Goal: Task Accomplishment & Management: Complete application form

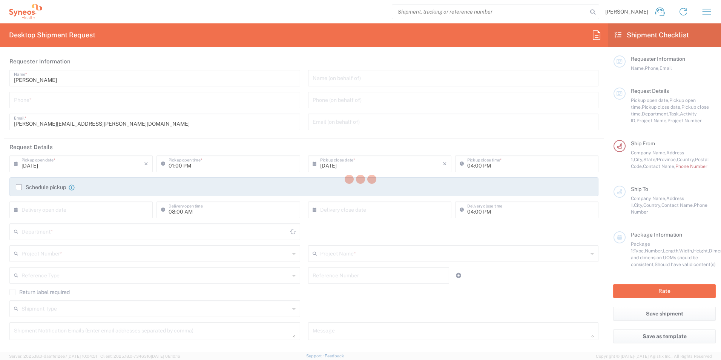
type input "[US_STATE]"
type input "[GEOGRAPHIC_DATA]"
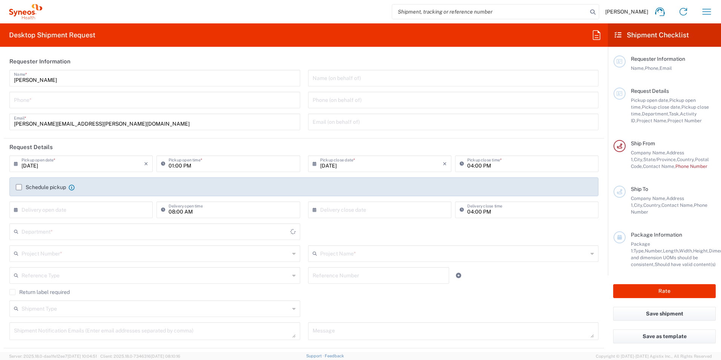
type input "Syneos Health, LLC-[GEOGRAPHIC_DATA] [GEOGRAPHIC_DATA] [GEOGRAPHIC_DATA]"
type input "8350"
click at [125, 97] on input "tel" at bounding box center [155, 99] width 282 height 13
type input "9545579017"
click at [304, 90] on div "Name (on behalf of) Phone (on behalf of) Email (on behalf of)" at bounding box center [453, 103] width 299 height 66
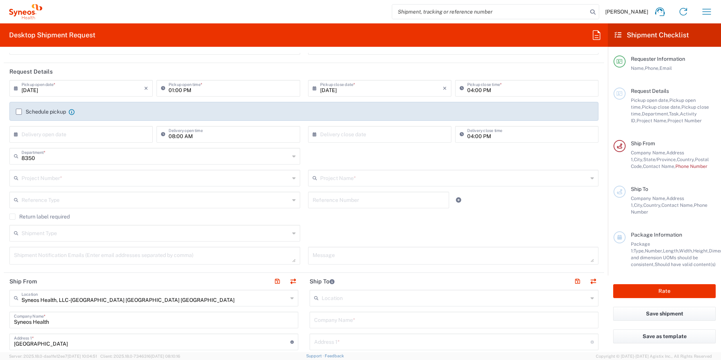
scroll to position [113, 0]
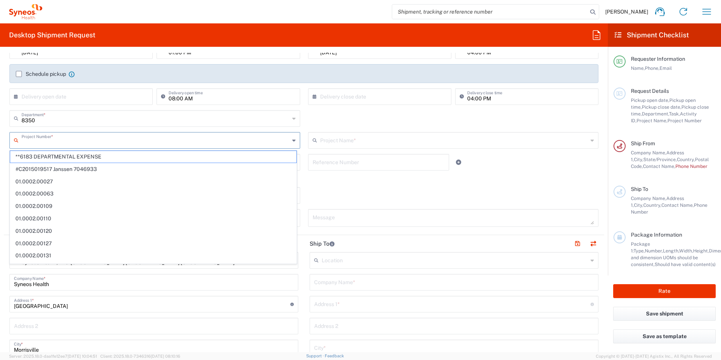
click at [227, 141] on input "text" at bounding box center [155, 139] width 268 height 13
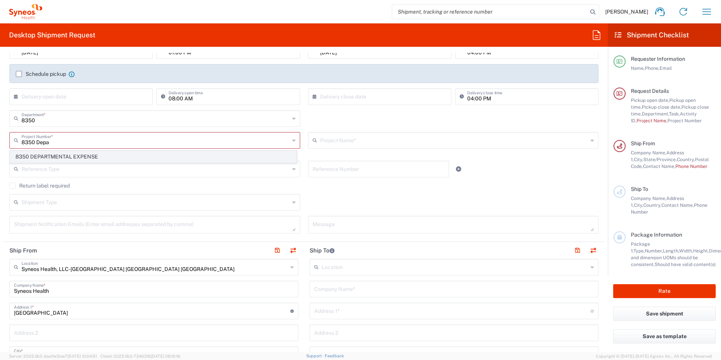
click at [68, 156] on span "8350 DEPARTMENTAL EXPENSE" at bounding box center [153, 157] width 286 height 12
type input "8350 DEPARTMENTAL EXPENSE"
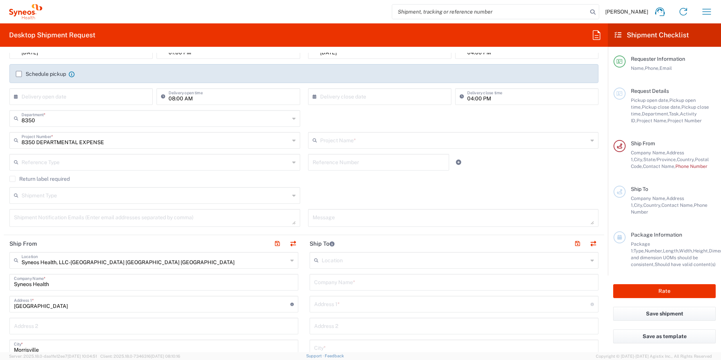
type input "8350 DEPARTMENTAL EXPENSE"
click at [62, 163] on input "text" at bounding box center [155, 161] width 268 height 13
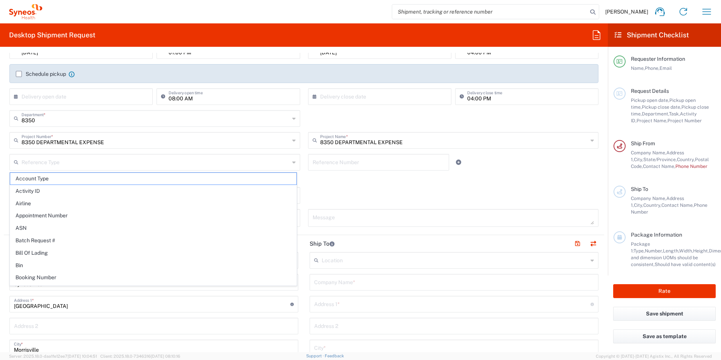
click at [300, 152] on div "8350 DEPARTMENTAL EXPENSE Project Number * 8350 DEPARTMENTAL EXPENSE" at bounding box center [155, 143] width 299 height 22
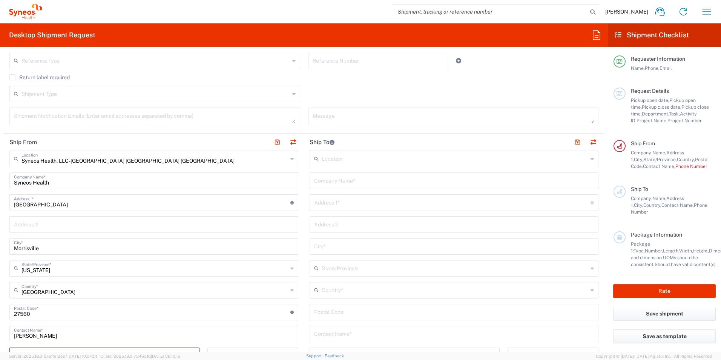
scroll to position [226, 0]
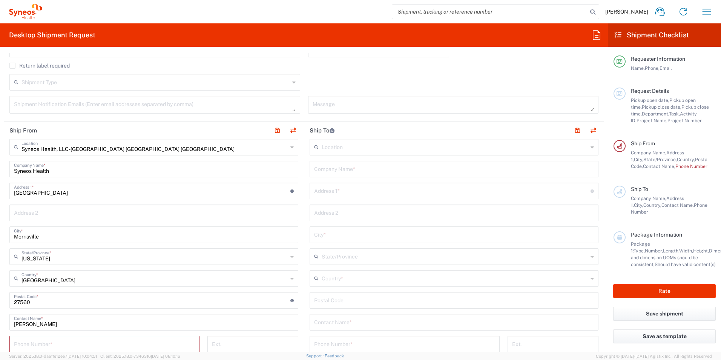
click at [299, 147] on main "Syneos Health, LLC-[GEOGRAPHIC_DATA] [GEOGRAPHIC_DATA] [GEOGRAPHIC_DATA] Locati…" at bounding box center [154, 300] width 300 height 323
click at [343, 150] on input "text" at bounding box center [455, 146] width 266 height 13
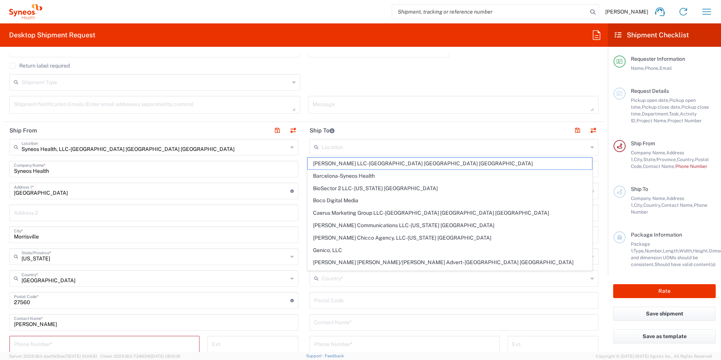
click at [304, 167] on main "Location [PERSON_NAME] LLC-[GEOGRAPHIC_DATA] [GEOGRAPHIC_DATA] [GEOGRAPHIC_DATA…" at bounding box center [454, 297] width 300 height 317
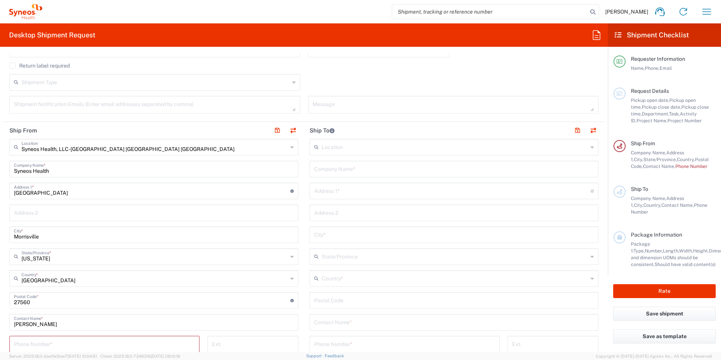
click at [304, 167] on main "Location [PERSON_NAME] LLC-[GEOGRAPHIC_DATA] [GEOGRAPHIC_DATA] [GEOGRAPHIC_DATA…" at bounding box center [454, 297] width 300 height 317
click at [360, 168] on input "text" at bounding box center [454, 168] width 280 height 13
type input "[PERSON_NAME]"
click at [355, 192] on input "text" at bounding box center [452, 190] width 276 height 13
paste input "[STREET_ADDRESS]"
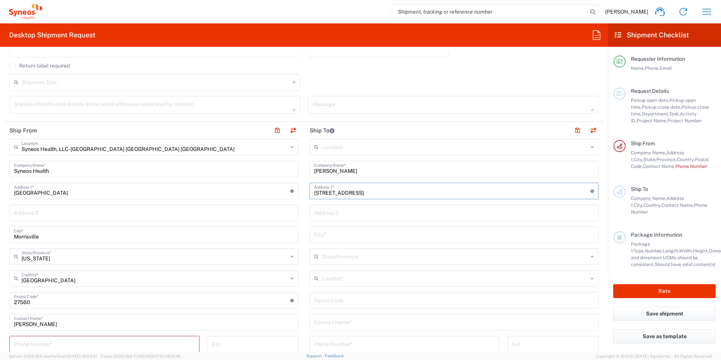
type input "[STREET_ADDRESS]"
click at [325, 235] on input "text" at bounding box center [454, 233] width 280 height 13
type input "[GEOGRAPHIC_DATA]"
type input "No"
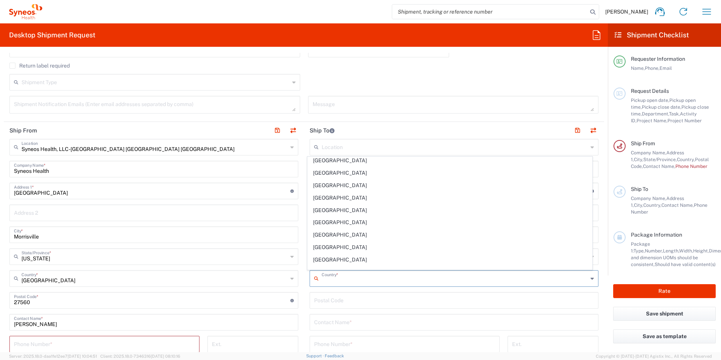
scroll to position [2890, 0]
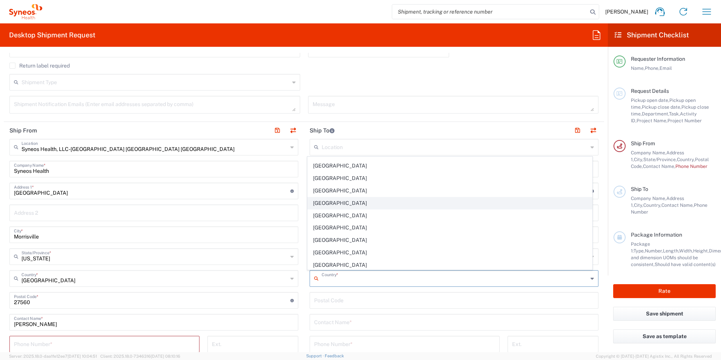
click at [353, 202] on span "[GEOGRAPHIC_DATA]" at bounding box center [450, 203] width 285 height 12
type input "[GEOGRAPHIC_DATA]"
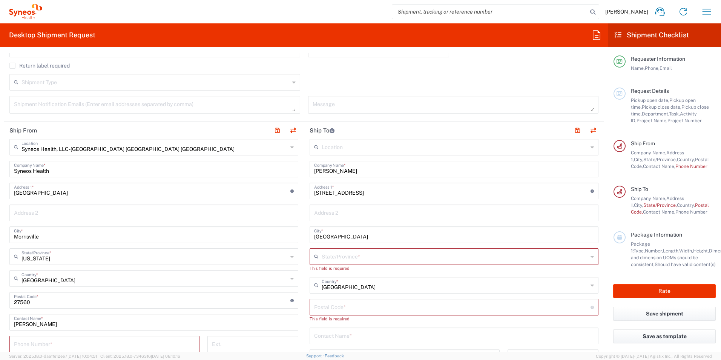
click at [300, 229] on main "Syneos Health, LLC-[GEOGRAPHIC_DATA] [GEOGRAPHIC_DATA] [GEOGRAPHIC_DATA] Locati…" at bounding box center [154, 300] width 300 height 323
click at [329, 255] on input "text" at bounding box center [455, 255] width 266 height 13
type input "Nort"
type input "[GEOGRAPHIC_DATA]"
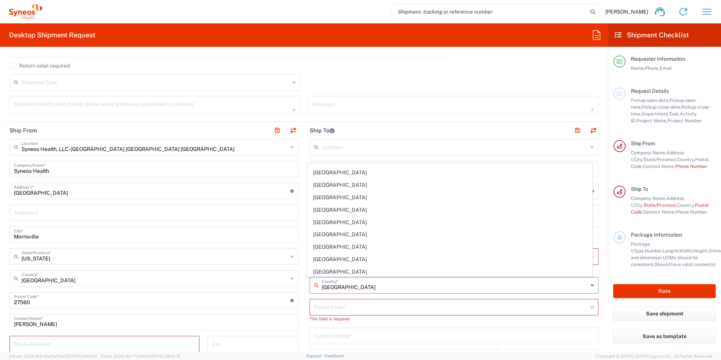
scroll to position [0, 0]
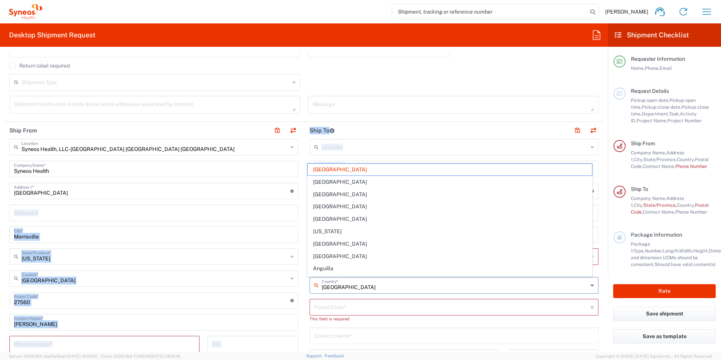
click at [300, 209] on div "Ship From Syneos Health, LLC-[GEOGRAPHIC_DATA] [GEOGRAPHIC_DATA] [GEOGRAPHIC_DA…" at bounding box center [304, 297] width 600 height 350
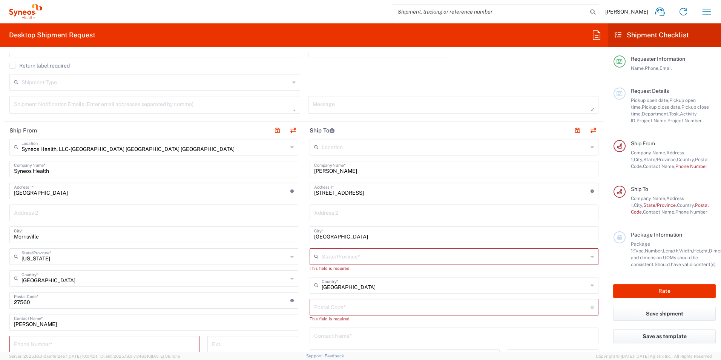
drag, startPoint x: 300, startPoint y: 209, endPoint x: 303, endPoint y: 216, distance: 8.0
click at [304, 210] on main "Location [PERSON_NAME] LLC-[GEOGRAPHIC_DATA] [GEOGRAPHIC_DATA] [GEOGRAPHIC_DATA…" at bounding box center [454, 304] width 300 height 330
drag, startPoint x: 335, startPoint y: 309, endPoint x: 337, endPoint y: 304, distance: 6.0
click at [335, 309] on input "undefined" at bounding box center [452, 306] width 276 height 13
type input "27610"
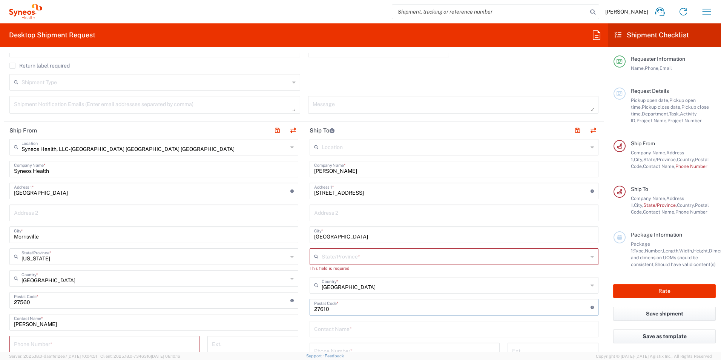
click at [298, 263] on main "Syneos Health, LLC-[GEOGRAPHIC_DATA] [GEOGRAPHIC_DATA] [GEOGRAPHIC_DATA] Locati…" at bounding box center [154, 300] width 300 height 323
drag, startPoint x: 328, startPoint y: 257, endPoint x: 331, endPoint y: 256, distance: 4.1
click at [328, 257] on input "text" at bounding box center [455, 255] width 266 height 13
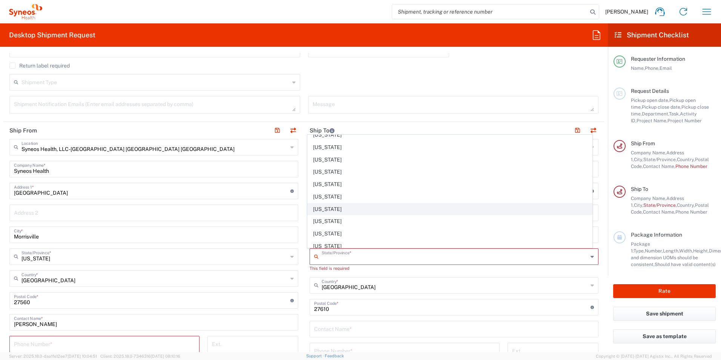
click at [378, 209] on span "[US_STATE]" at bounding box center [450, 209] width 285 height 12
type input "[US_STATE]"
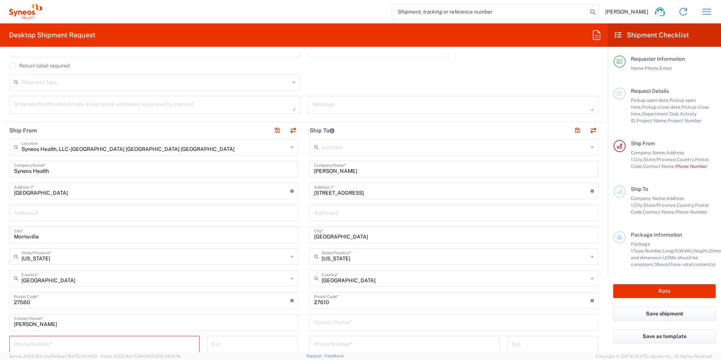
click at [305, 237] on main "Location [PERSON_NAME] LLC-[GEOGRAPHIC_DATA] [GEOGRAPHIC_DATA] [GEOGRAPHIC_DATA…" at bounding box center [454, 297] width 300 height 317
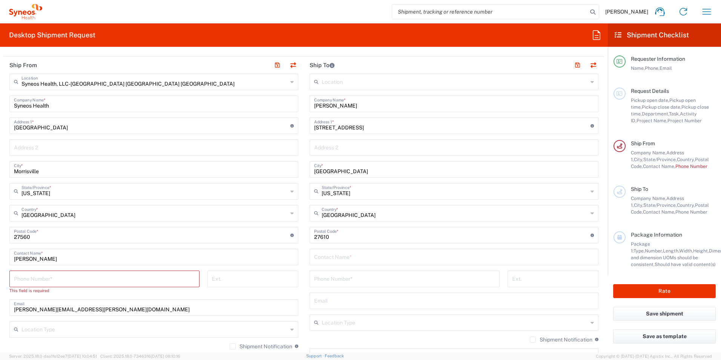
scroll to position [339, 0]
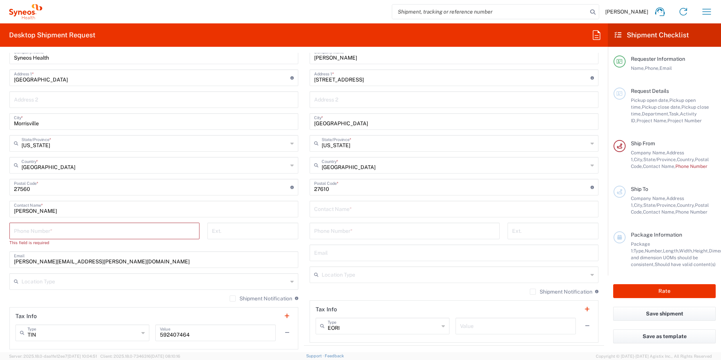
click at [60, 230] on input "tel" at bounding box center [104, 230] width 181 height 13
type input "9545579017"
type input "[PERSON_NAME][EMAIL_ADDRESS][PERSON_NAME][DOMAIN_NAME]"
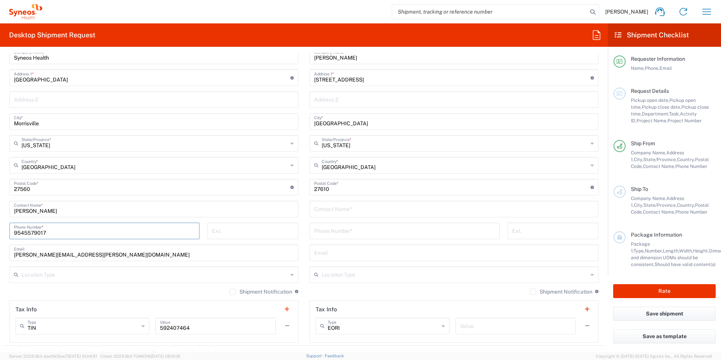
click at [298, 218] on main "Syneos Health, LLC-[GEOGRAPHIC_DATA] [GEOGRAPHIC_DATA] [GEOGRAPHIC_DATA] Locati…" at bounding box center [154, 184] width 300 height 317
click at [323, 208] on input "text" at bounding box center [454, 208] width 280 height 13
type input "[PERSON_NAME]"
click at [304, 211] on main "Location [PERSON_NAME] LLC-[GEOGRAPHIC_DATA] [GEOGRAPHIC_DATA] [GEOGRAPHIC_DATA…" at bounding box center [454, 184] width 300 height 317
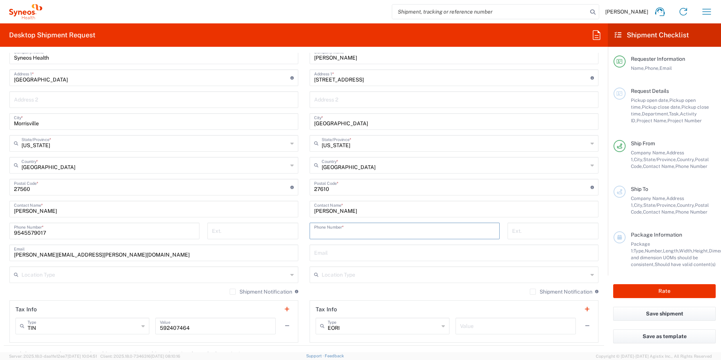
click at [323, 232] on input "tel" at bounding box center [404, 230] width 181 height 13
type input "9545579017"
click at [306, 226] on div "[PHONE_NUMBER] Phone Number *" at bounding box center [405, 233] width 198 height 22
click at [304, 262] on main "Location [PERSON_NAME] LLC-[GEOGRAPHIC_DATA] [GEOGRAPHIC_DATA] [GEOGRAPHIC_DATA…" at bounding box center [454, 184] width 300 height 317
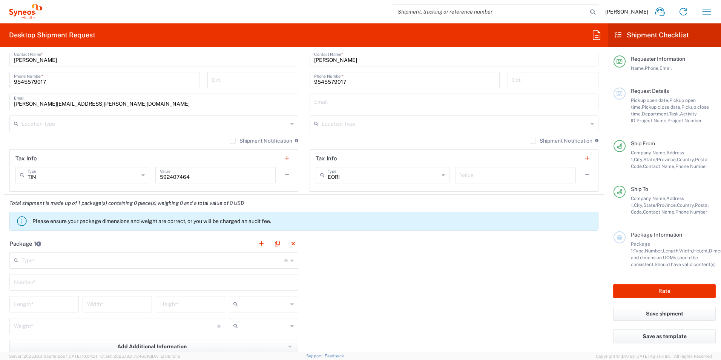
scroll to position [528, 0]
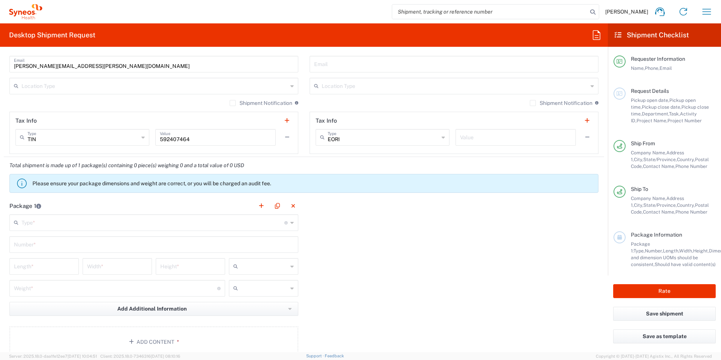
click at [206, 224] on input "text" at bounding box center [152, 221] width 263 height 13
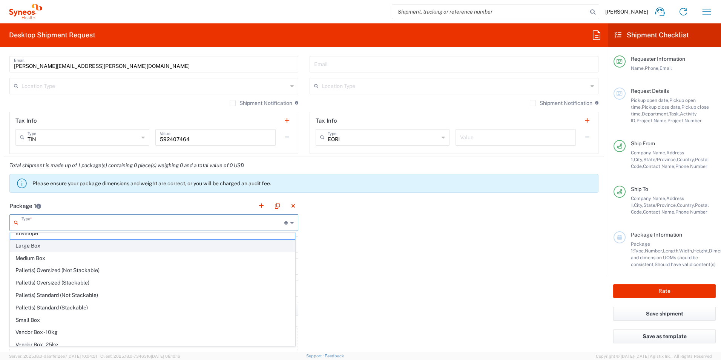
scroll to position [23, 0]
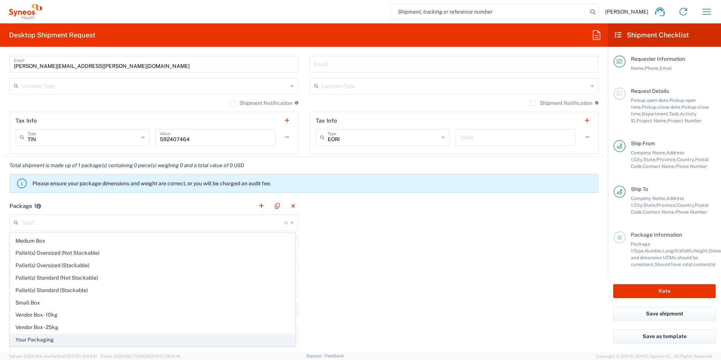
click at [64, 339] on span "Your Packaging" at bounding box center [152, 340] width 285 height 12
type input "Your Packaging"
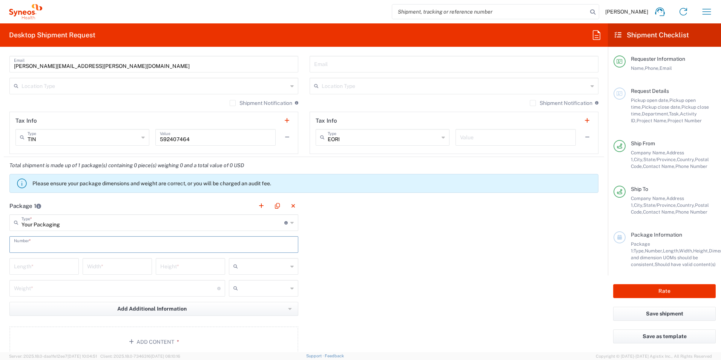
click at [45, 245] on input "text" at bounding box center [154, 243] width 280 height 13
type input "1"
click at [40, 265] on input "number" at bounding box center [44, 265] width 60 height 13
type input "36"
type input "13"
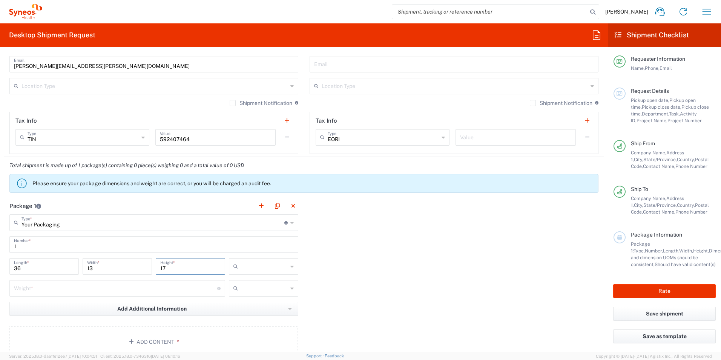
type input "17"
click at [274, 268] on input "text" at bounding box center [264, 266] width 47 height 12
type input "2"
click at [371, 264] on div "Package 1 Your Packaging Type * Material used to package goods Envelope Large B…" at bounding box center [304, 280] width 600 height 166
click at [290, 265] on icon at bounding box center [291, 266] width 3 height 12
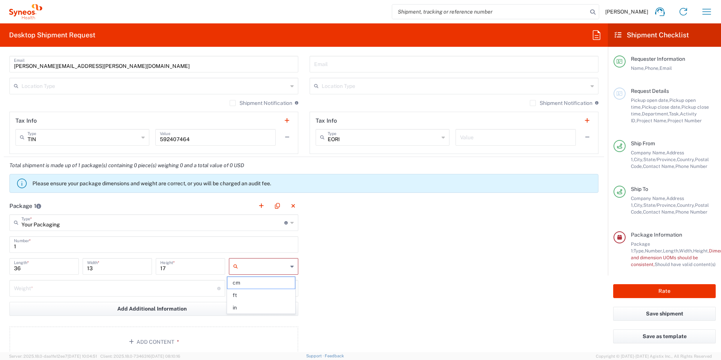
click at [358, 276] on div "Package 1 Your Packaging Type * Material used to package goods Envelope Large B…" at bounding box center [304, 280] width 600 height 166
click at [261, 265] on input "text" at bounding box center [264, 266] width 47 height 12
click at [256, 307] on span "in" at bounding box center [260, 308] width 67 height 12
type input "in"
drag, startPoint x: 331, startPoint y: 276, endPoint x: 135, endPoint y: 300, distance: 197.3
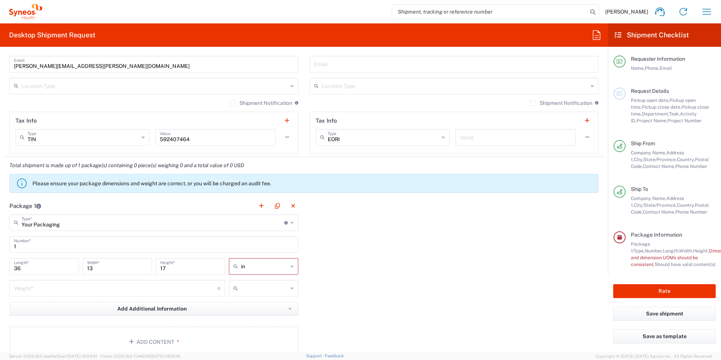
click at [331, 276] on div "Package 1 Your Packaging Type * Material used to package goods Envelope Large B…" at bounding box center [304, 280] width 600 height 166
click at [81, 290] on input "number" at bounding box center [115, 287] width 203 height 13
type input "2"
click at [242, 290] on input "text" at bounding box center [264, 288] width 47 height 12
click at [243, 317] on span "lbs" at bounding box center [260, 317] width 67 height 12
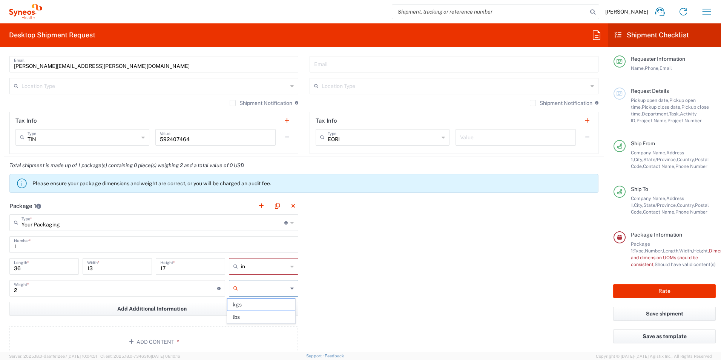
type input "lbs"
click at [342, 279] on div "Package 1 Your Packaging Type * Material used to package goods Envelope Large B…" at bounding box center [304, 280] width 600 height 166
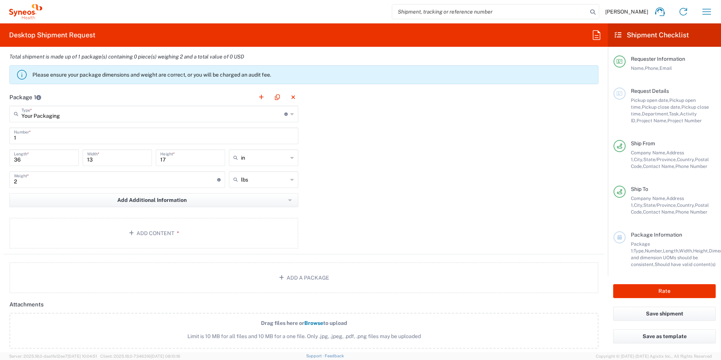
scroll to position [641, 0]
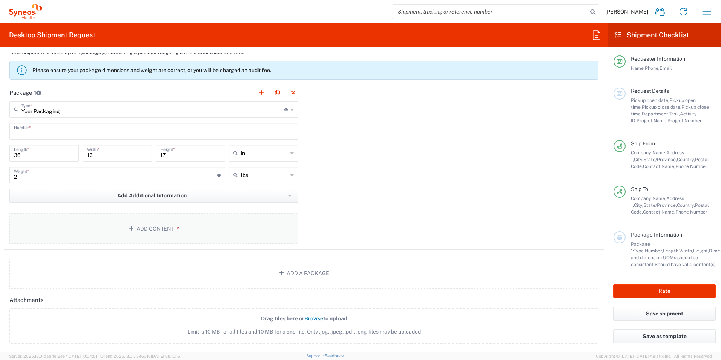
click at [144, 229] on button "Add Content *" at bounding box center [153, 228] width 289 height 31
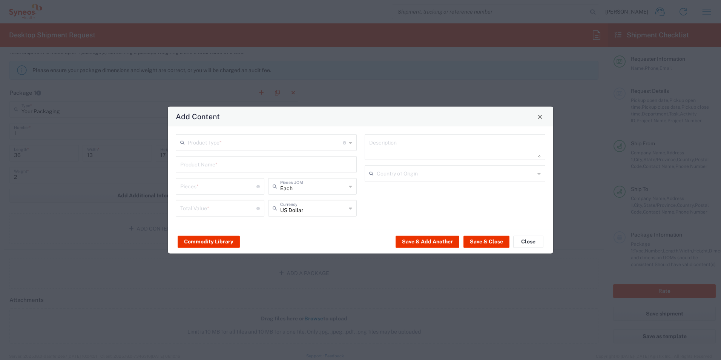
click at [226, 144] on input "text" at bounding box center [265, 141] width 155 height 13
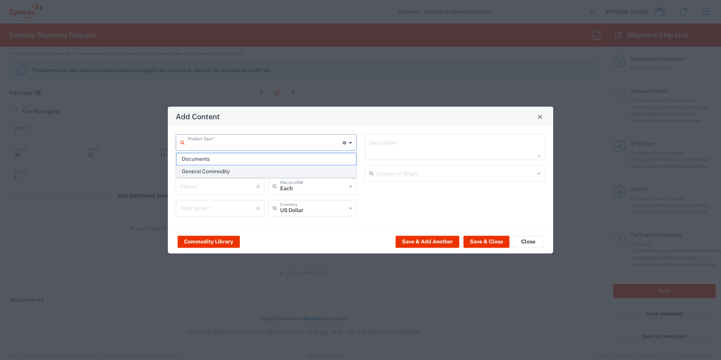
click at [216, 172] on span "General Commodity" at bounding box center [265, 172] width 179 height 12
type input "General Commodity"
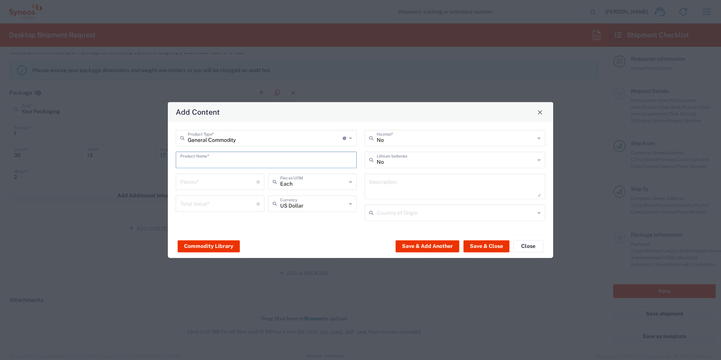
click at [219, 161] on input "text" at bounding box center [266, 159] width 172 height 13
type input "Personal Desk Items"
click at [360, 158] on div "General Commodity Product Type * Document: Paper document generated internally …" at bounding box center [266, 178] width 189 height 97
click at [205, 183] on input "number" at bounding box center [218, 181] width 76 height 13
type input "1"
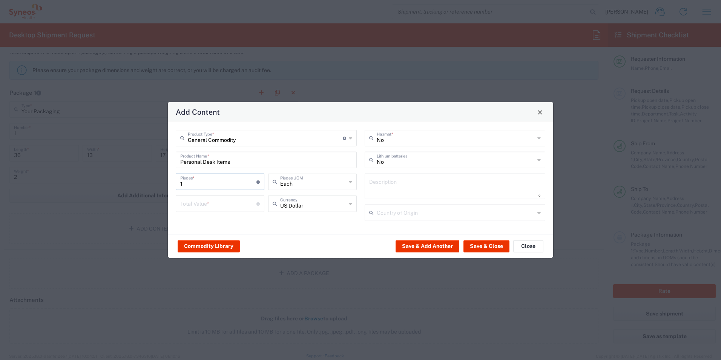
click at [196, 205] on input "number" at bounding box center [218, 202] width 76 height 13
type input "50"
click at [324, 218] on div "General Commodity Product Type * Document: Paper document generated internally …" at bounding box center [266, 178] width 189 height 97
click at [476, 245] on button "Save & Close" at bounding box center [486, 246] width 46 height 12
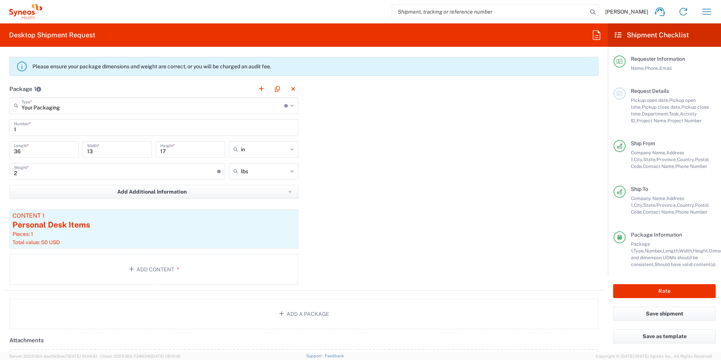
scroll to position [566, 0]
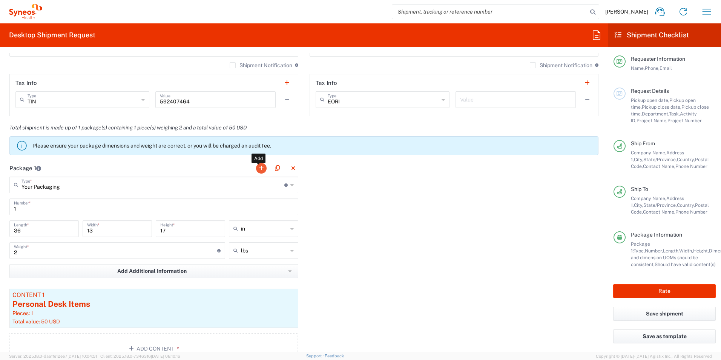
click at [259, 167] on button "button" at bounding box center [261, 168] width 11 height 11
click at [339, 185] on input "text" at bounding box center [453, 184] width 263 height 13
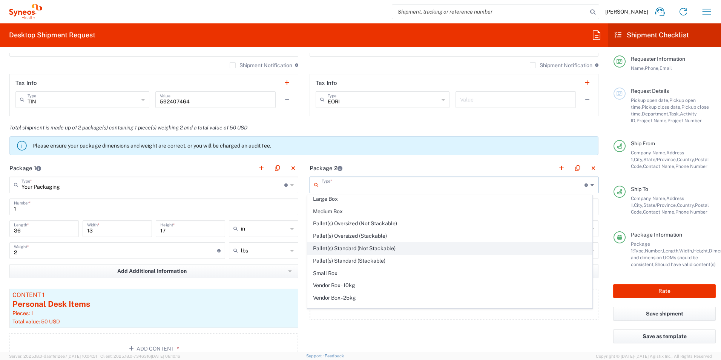
scroll to position [23, 0]
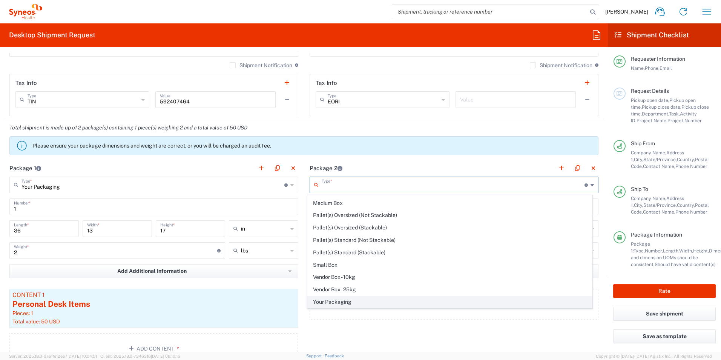
click at [359, 302] on span "Your Packaging" at bounding box center [450, 302] width 285 height 12
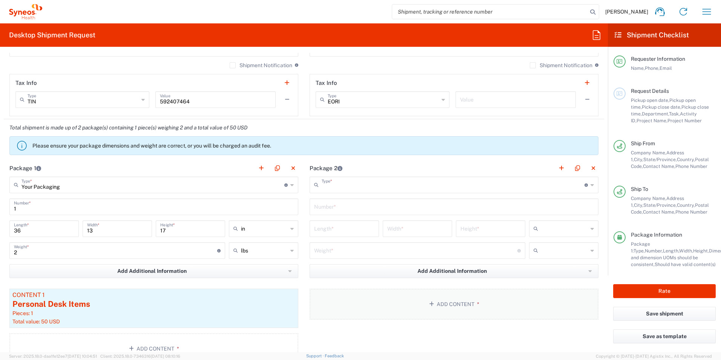
type input "Your Packaging"
click at [341, 208] on input "text" at bounding box center [454, 205] width 280 height 13
type input "1"
click at [337, 229] on input "number" at bounding box center [344, 227] width 60 height 13
type input "14"
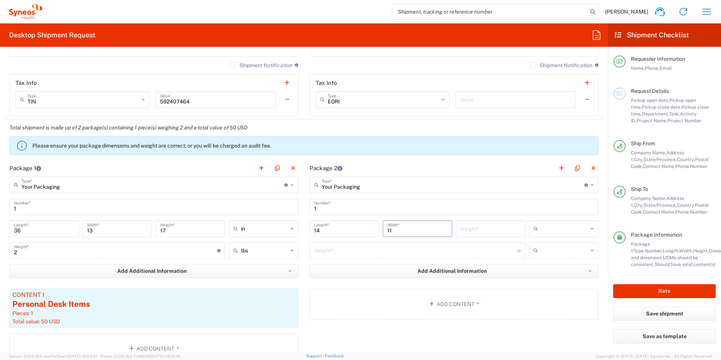
type input "11"
type input "9"
click at [544, 230] on input "text" at bounding box center [564, 228] width 47 height 12
click at [543, 271] on span "in" at bounding box center [558, 270] width 67 height 12
type input "in"
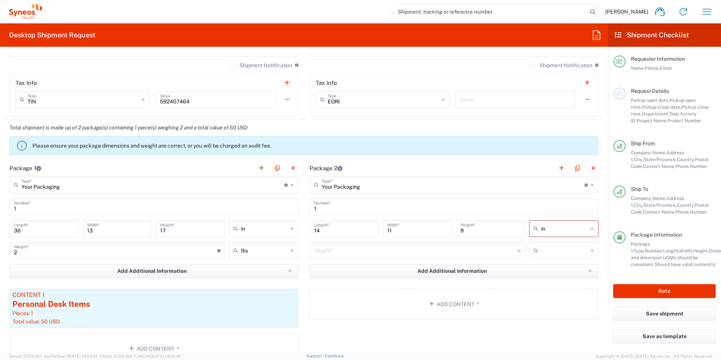
click at [383, 251] on input "number" at bounding box center [415, 249] width 203 height 13
type input "4"
click at [558, 250] on input "text" at bounding box center [564, 250] width 47 height 12
click at [550, 282] on span "lbs" at bounding box center [558, 279] width 67 height 12
type input "lbs"
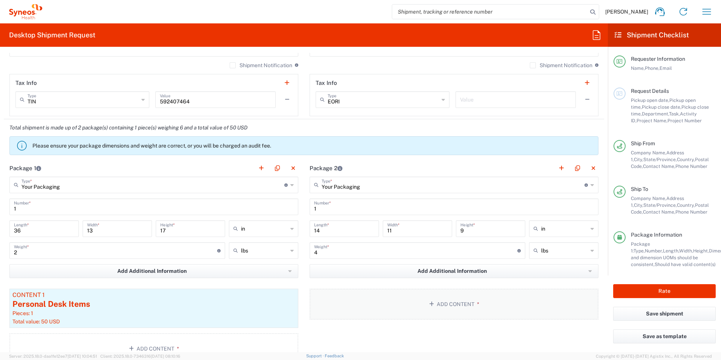
click at [467, 302] on button "Add Content *" at bounding box center [454, 303] width 289 height 31
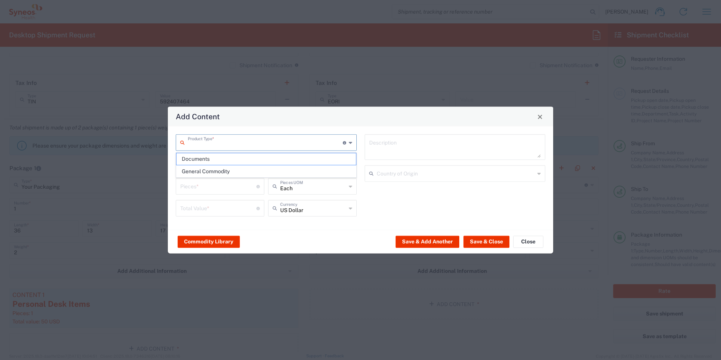
click at [225, 143] on input "text" at bounding box center [265, 141] width 155 height 13
click at [227, 166] on span "General Commodity" at bounding box center [265, 172] width 179 height 12
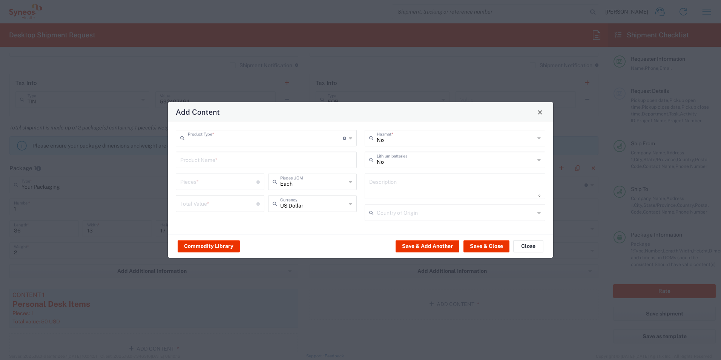
type input "General Commodity"
click at [230, 158] on input "text" at bounding box center [266, 159] width 172 height 13
type input "Personal Desk Items"
click at [360, 184] on div "General Commodity Product Type * Document: Paper document generated internally …" at bounding box center [266, 178] width 189 height 97
click at [230, 182] on input "number" at bounding box center [218, 181] width 76 height 13
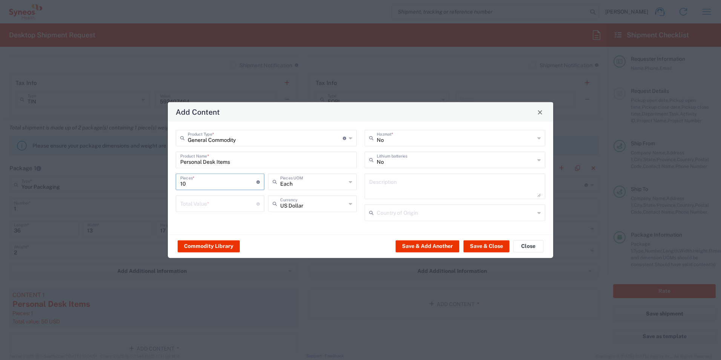
type input "10"
click at [361, 177] on div "No Hazmat * No Lithium batteries Description Country of Origin" at bounding box center [454, 178] width 189 height 97
click at [216, 205] on input "number" at bounding box center [218, 202] width 76 height 13
type input "25"
click at [359, 181] on div "General Commodity Product Type * Document: Paper document generated internally …" at bounding box center [266, 178] width 189 height 97
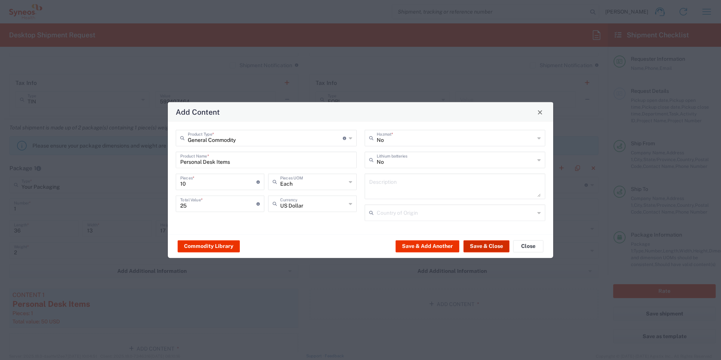
click at [483, 247] on button "Save & Close" at bounding box center [486, 246] width 46 height 12
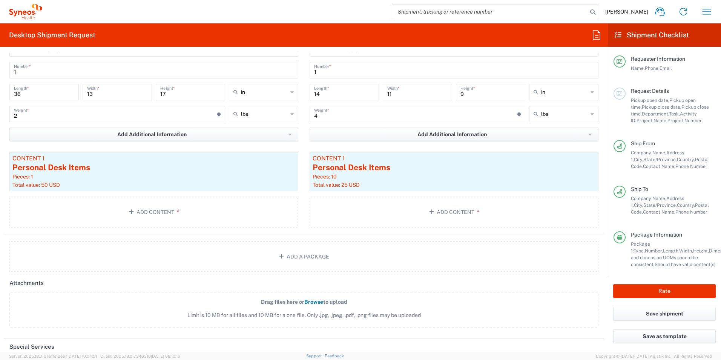
scroll to position [716, 0]
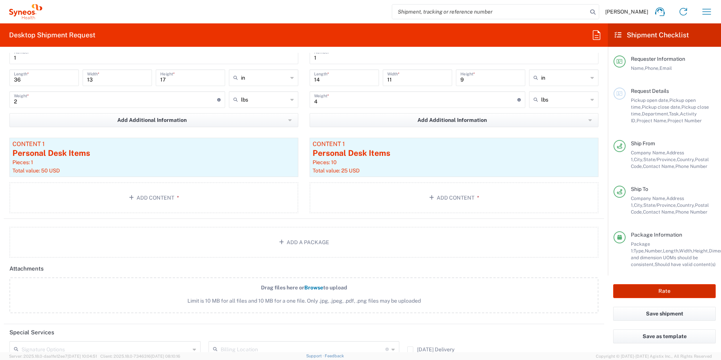
click at [658, 291] on button "Rate" at bounding box center [664, 291] width 103 height 14
type input "8350 DEPARTMENTAL EXPENSE"
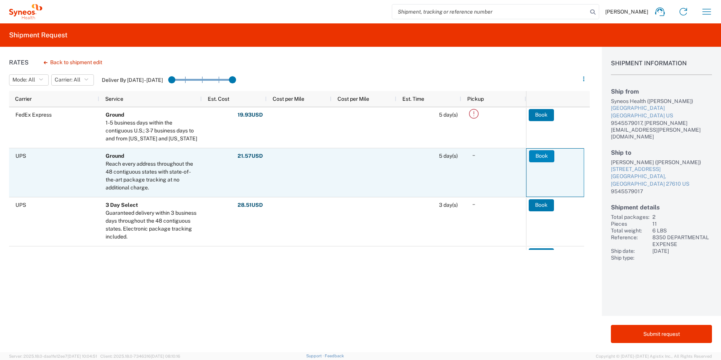
click at [544, 156] on button "Book" at bounding box center [541, 156] width 25 height 12
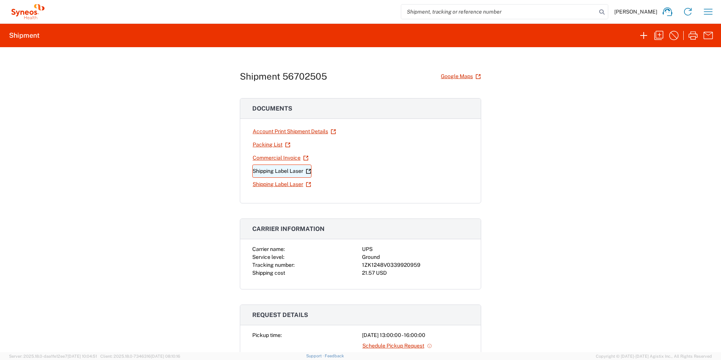
click at [273, 171] on link "Shipping Label Laser" at bounding box center [281, 170] width 59 height 13
click at [281, 184] on link "Shipping Label Laser" at bounding box center [281, 184] width 59 height 13
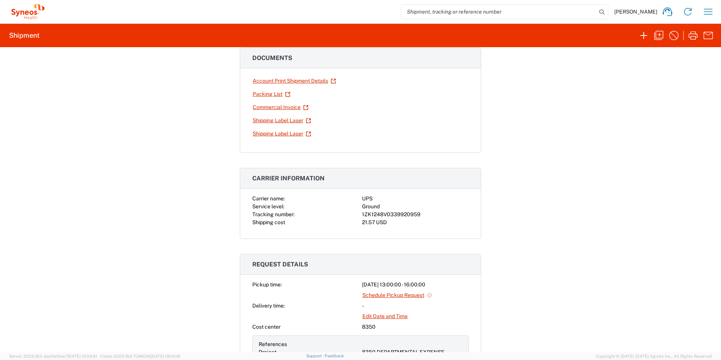
scroll to position [75, 0]
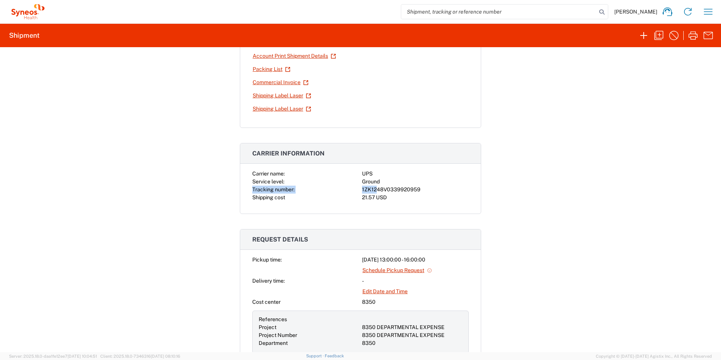
drag, startPoint x: 250, startPoint y: 188, endPoint x: 374, endPoint y: 194, distance: 123.8
click at [374, 194] on div "Carrier name: UPS Service level: Ground Tracking number: 1ZK1248V0339920959 Shi…" at bounding box center [360, 186] width 216 height 32
click at [244, 178] on div "Carrier name: UPS Service level: Ground Tracking number: 1ZK1248V0339920959 Shi…" at bounding box center [360, 192] width 241 height 44
drag, startPoint x: 247, startPoint y: 172, endPoint x: 428, endPoint y: 192, distance: 181.8
click at [428, 192] on div "Carrier name: UPS Service level: Ground Tracking number: 1ZK1248V0339920959 Shi…" at bounding box center [360, 192] width 241 height 44
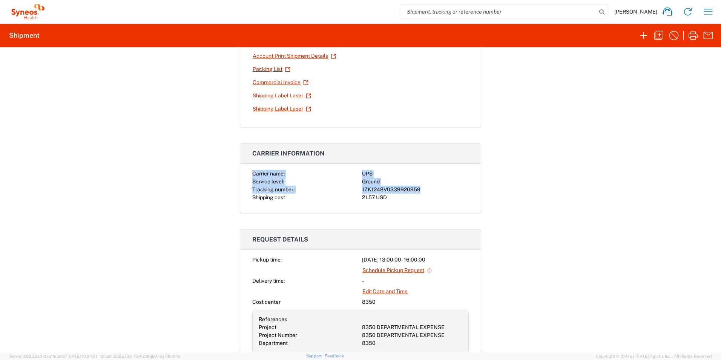
copy div "Carrier name: UPS Service level: Ground Tracking number: 1ZK1248V0339920959"
click at [515, 212] on div "Shipment 56702505 Google Maps Documents Account Print Shipment Details Packing …" at bounding box center [360, 199] width 721 height 305
